Goal: Contribute content: Add original content to the website for others to see

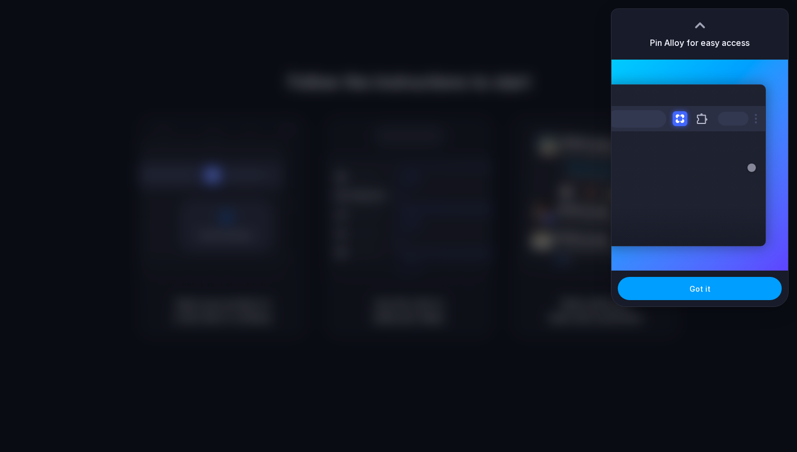
click at [698, 297] on button "Got it" at bounding box center [700, 288] width 164 height 23
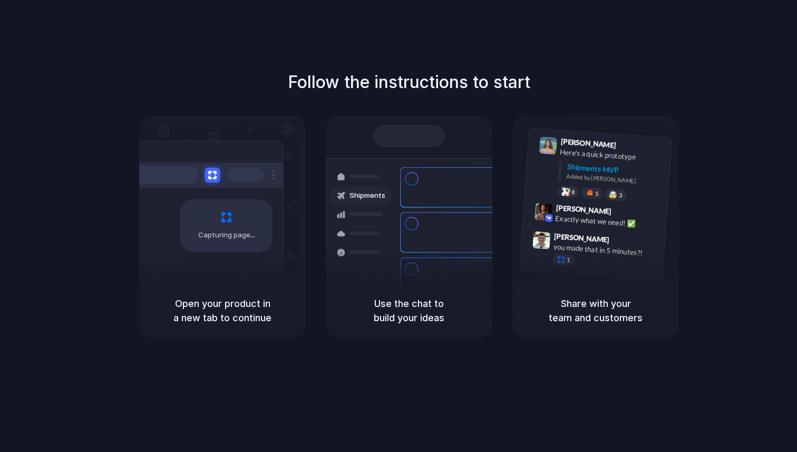
click at [403, 231] on div "Express delivery to NYC Priority • 2-day • Dispatched" at bounding box center [471, 232] width 142 height 41
click at [276, 267] on div "Capturing page" at bounding box center [203, 222] width 159 height 162
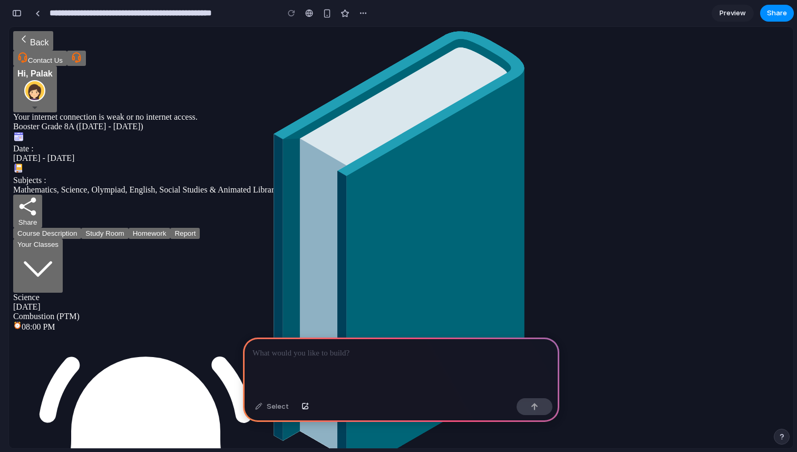
click at [45, 80] on img "button" at bounding box center [34, 90] width 21 height 21
click at [345, 356] on p at bounding box center [401, 353] width 297 height 13
click at [53, 69] on b "Hi, Palak" at bounding box center [34, 73] width 35 height 9
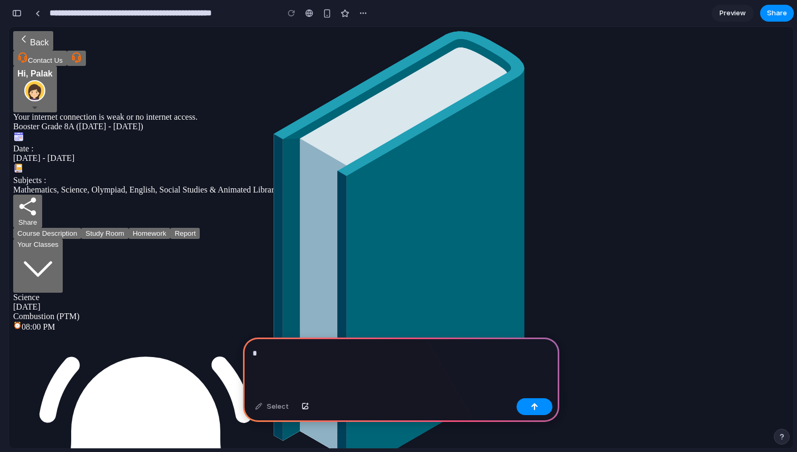
click at [53, 69] on b "Hi, Palak" at bounding box center [34, 73] width 35 height 9
click at [45, 80] on img "button" at bounding box center [34, 90] width 21 height 21
click at [37, 106] on img "button" at bounding box center [34, 107] width 5 height 3
click at [279, 355] on p "*" at bounding box center [401, 353] width 297 height 13
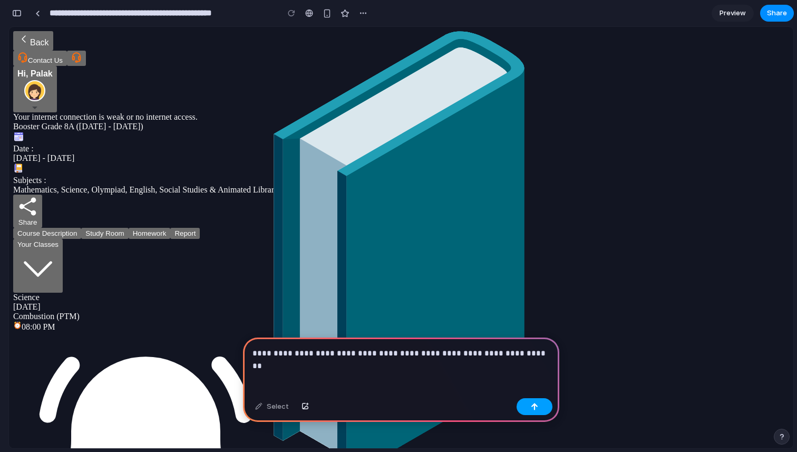
click at [544, 409] on button "button" at bounding box center [535, 406] width 36 height 17
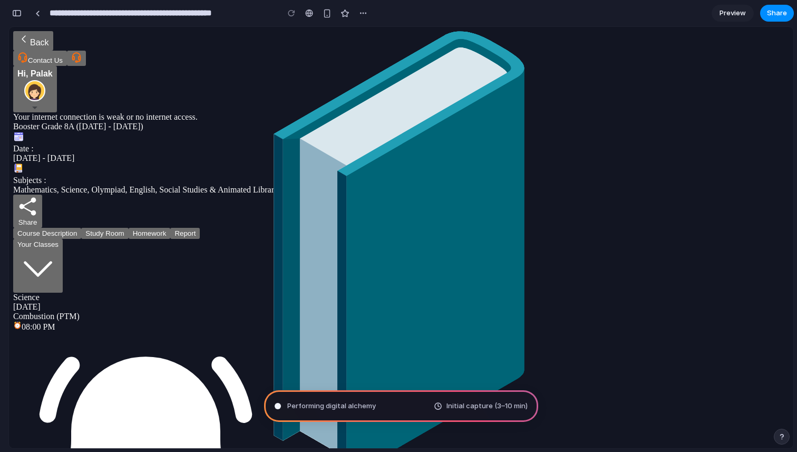
click at [45, 80] on img "button" at bounding box center [34, 90] width 21 height 21
click at [53, 103] on div "button" at bounding box center [34, 107] width 35 height 8
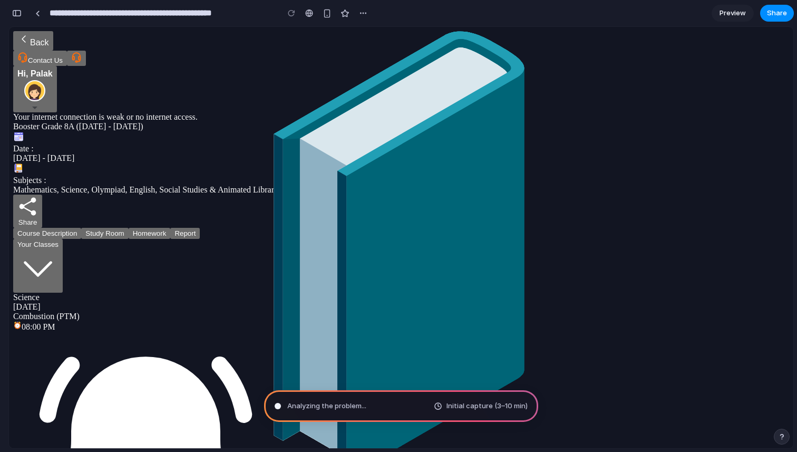
type input "**********"
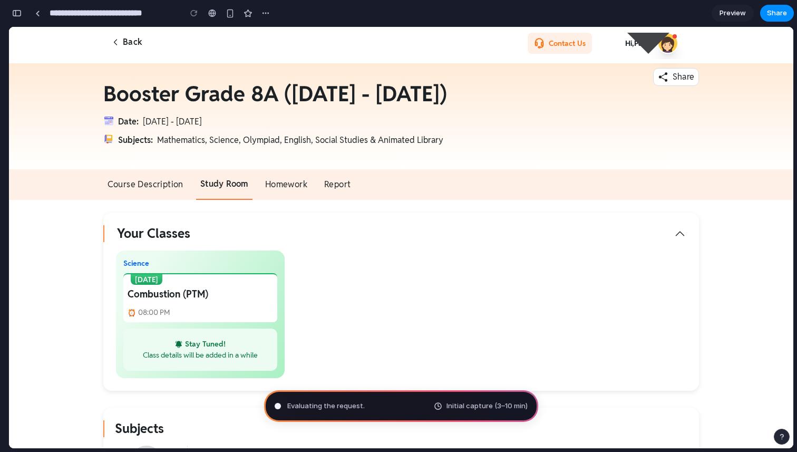
scroll to position [296, 0]
click at [643, 41] on img "button" at bounding box center [648, 43] width 79 height 21
click at [266, 13] on div "button" at bounding box center [265, 13] width 8 height 8
click at [321, 9] on div "Duplicate Delete" at bounding box center [398, 226] width 797 height 452
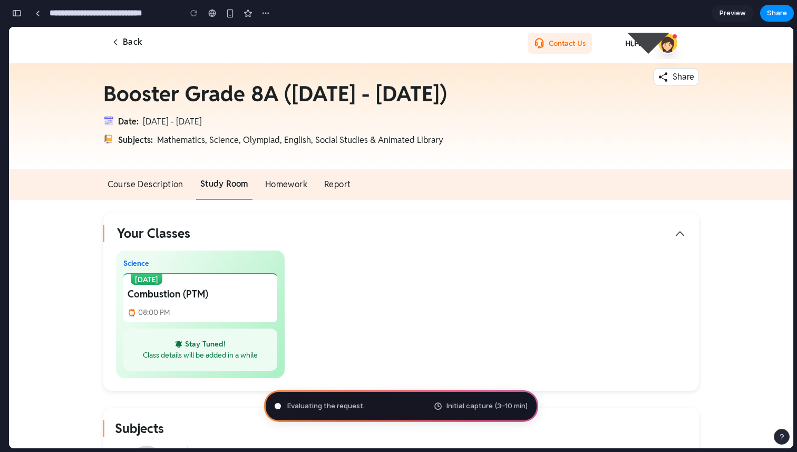
click at [784, 435] on div "button" at bounding box center [781, 436] width 7 height 7
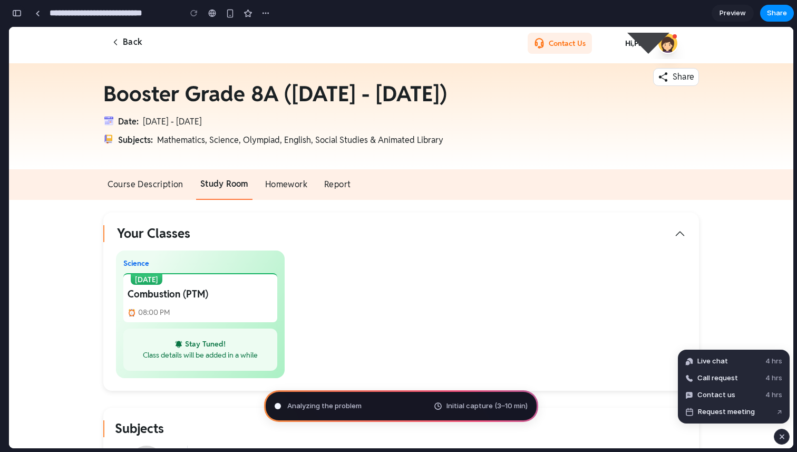
click at [24, 17] on div "**********" at bounding box center [140, 13] width 265 height 23
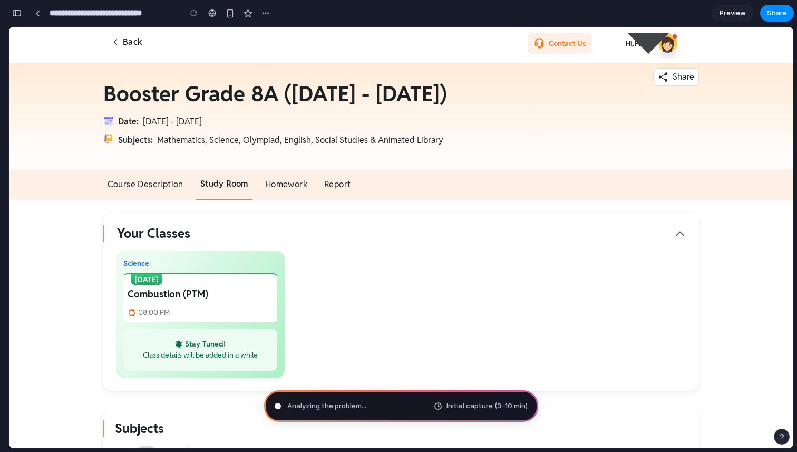
click at [24, 17] on div "**********" at bounding box center [140, 13] width 265 height 23
click at [17, 12] on div "button" at bounding box center [16, 12] width 9 height 7
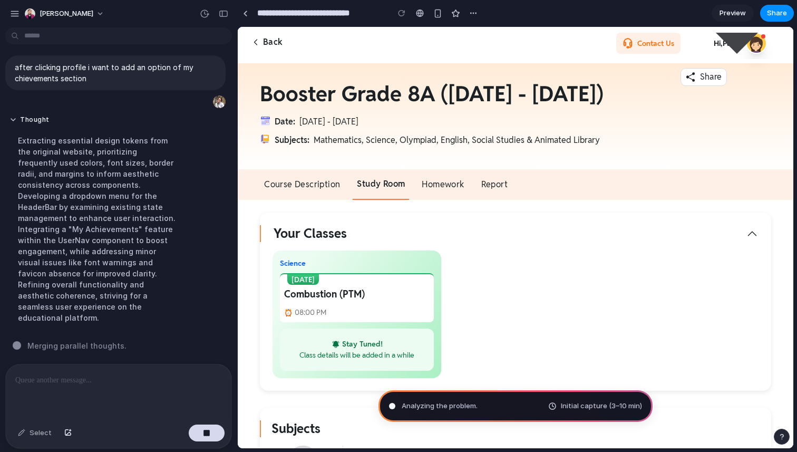
scroll to position [0, 0]
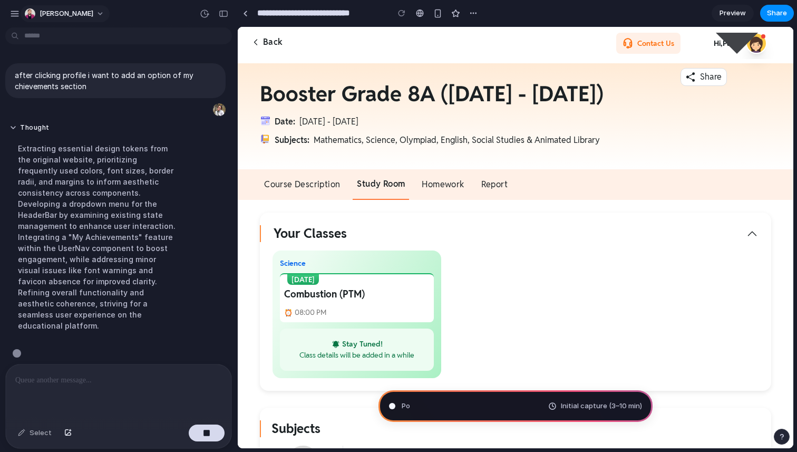
click at [83, 10] on span "[PERSON_NAME]" at bounding box center [67, 13] width 54 height 11
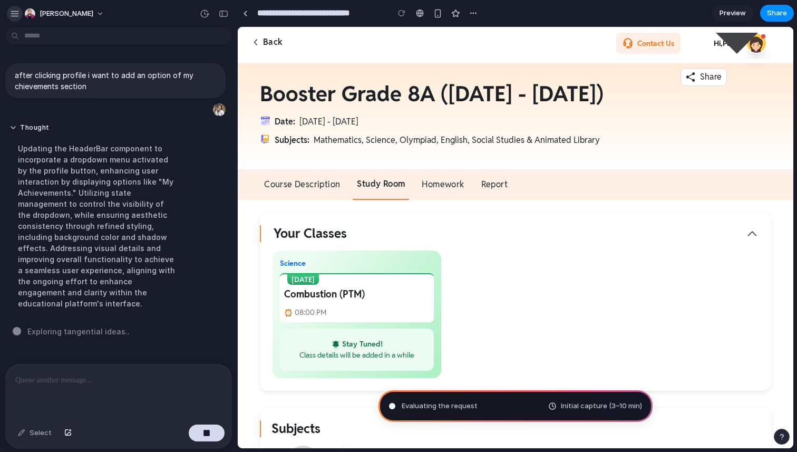
click at [15, 10] on div "button" at bounding box center [14, 13] width 9 height 9
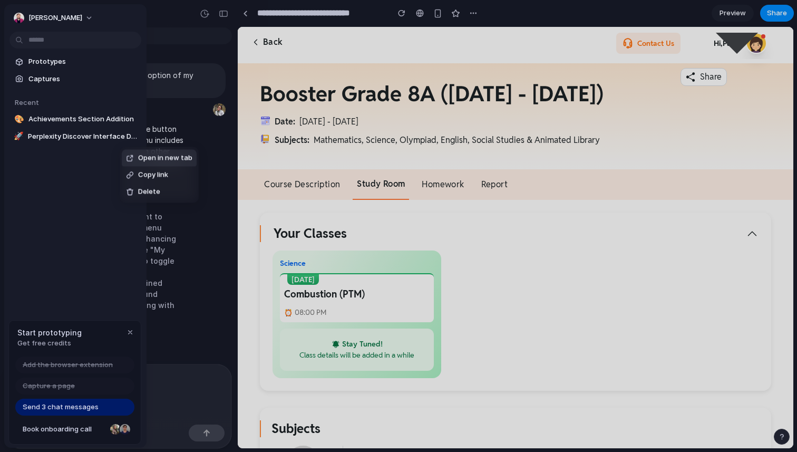
click at [143, 157] on span "Open in new tab" at bounding box center [165, 158] width 54 height 11
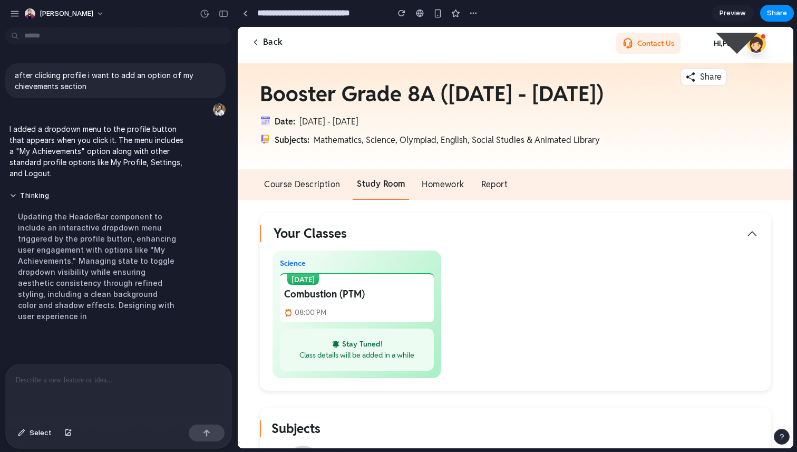
click at [755, 43] on img "button" at bounding box center [736, 43] width 79 height 21
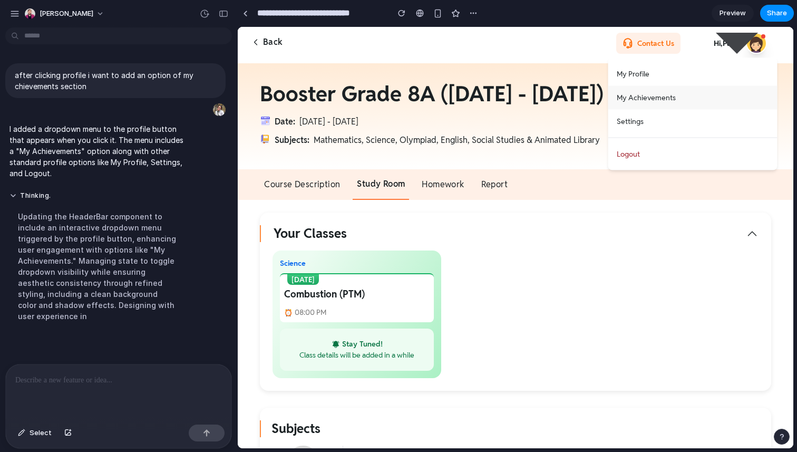
click at [674, 94] on button "My Achievements" at bounding box center [692, 98] width 169 height 24
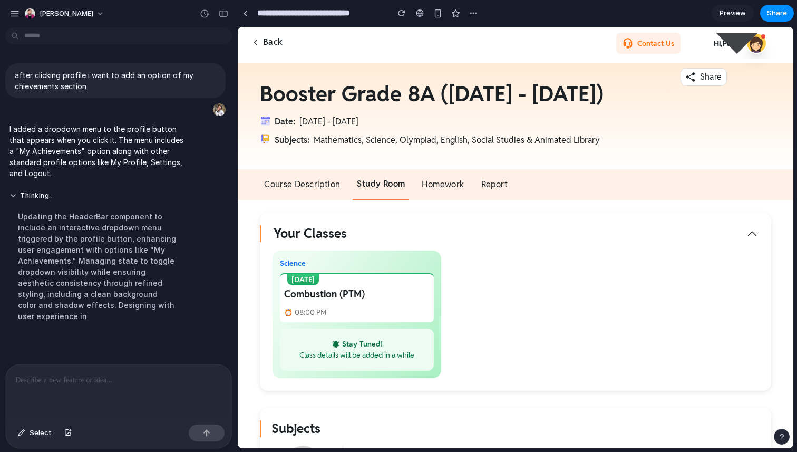
click at [735, 44] on img "button" at bounding box center [736, 43] width 79 height 21
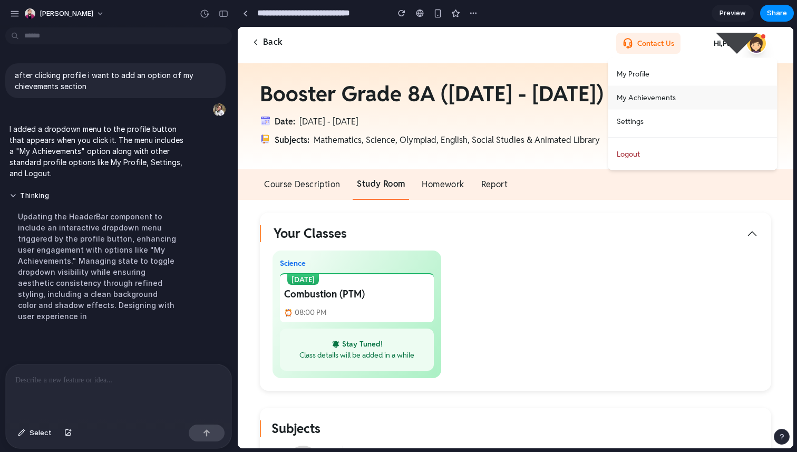
click at [624, 103] on button "My Achievements" at bounding box center [692, 98] width 169 height 24
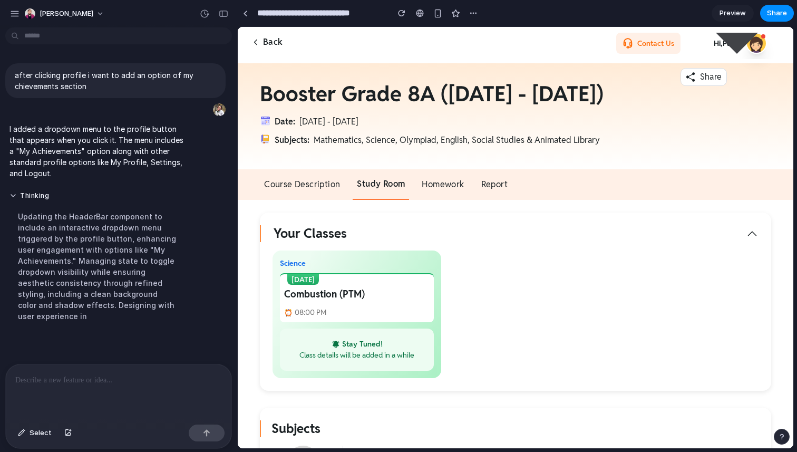
click at [722, 50] on img "button" at bounding box center [736, 43] width 79 height 21
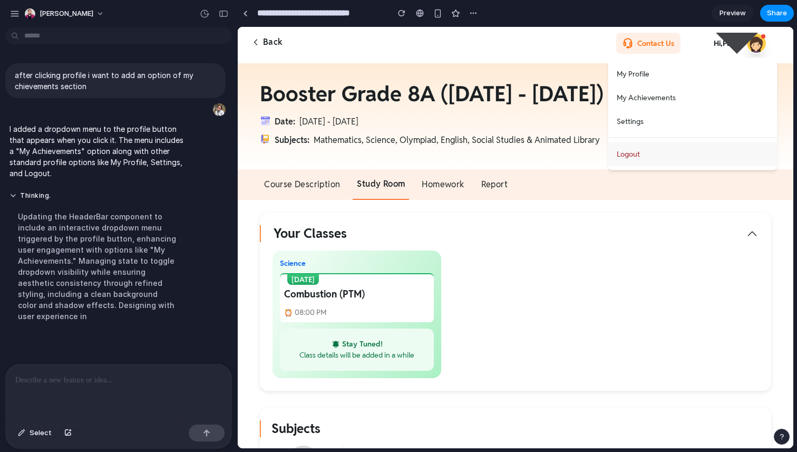
click at [624, 155] on button "Logout" at bounding box center [692, 154] width 169 height 24
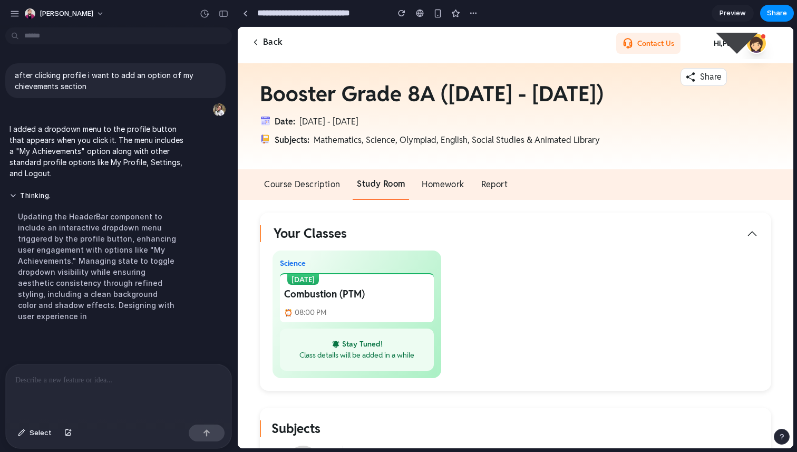
click at [727, 34] on img "button" at bounding box center [736, 43] width 79 height 21
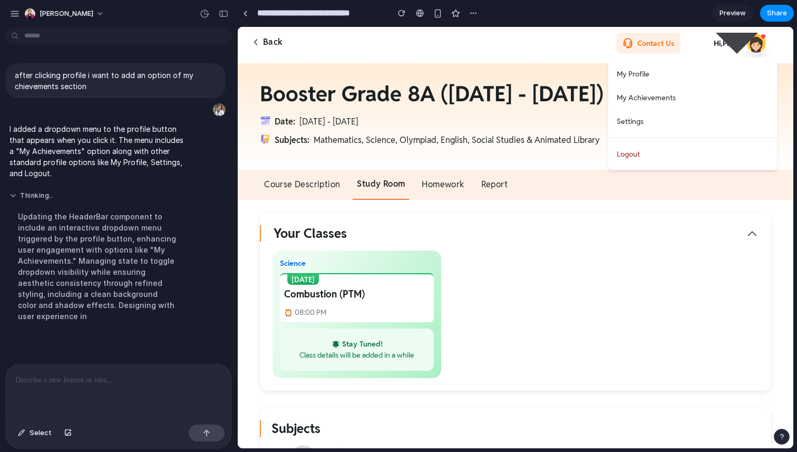
click at [17, 197] on button "Thinking .." at bounding box center [97, 195] width 176 height 9
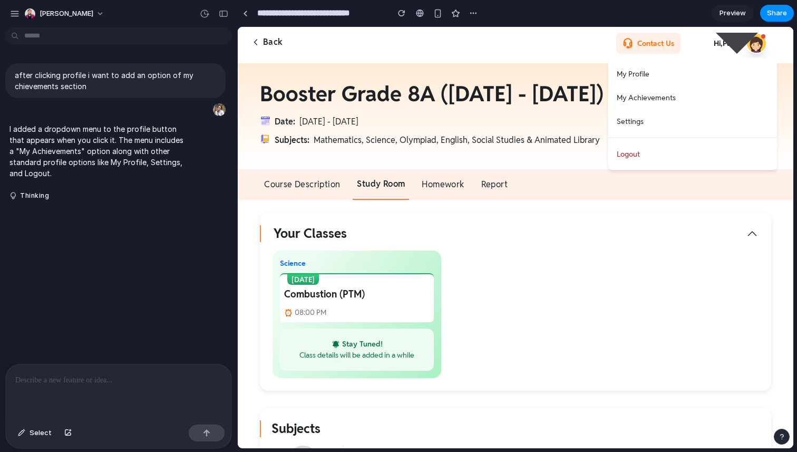
click at [176, 380] on p at bounding box center [118, 380] width 207 height 13
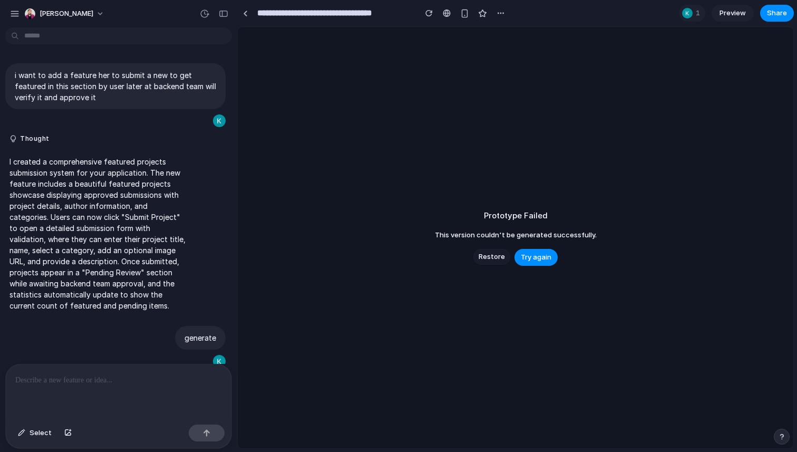
click at [498, 260] on span "Restore" at bounding box center [492, 256] width 26 height 11
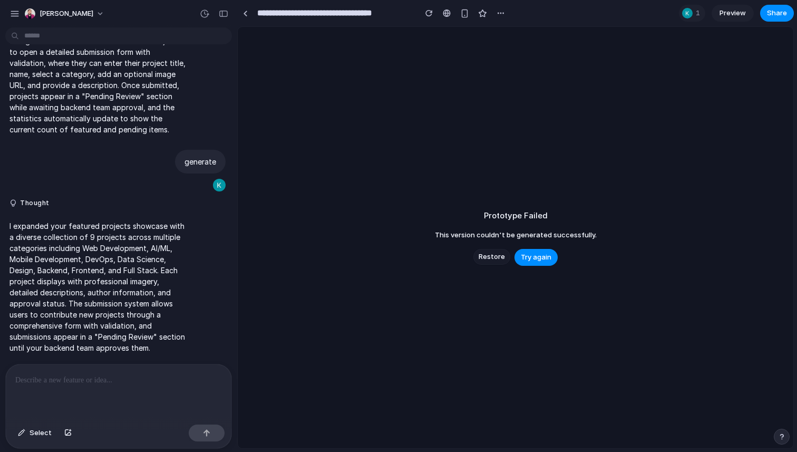
click at [497, 260] on span "Restore" at bounding box center [492, 256] width 26 height 11
click at [497, 260] on button "Try again" at bounding box center [515, 257] width 43 height 17
click at [443, 14] on div at bounding box center [447, 13] width 8 height 8
